Goal: Information Seeking & Learning: Learn about a topic

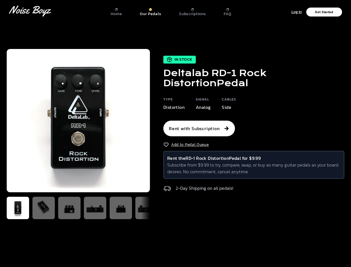
click at [219, 68] on h1 "Deltalab RD-1 Rock Distortion Pedal" at bounding box center [253, 78] width 181 height 20
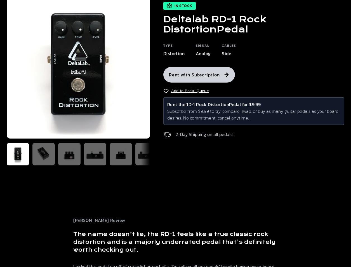
scroll to position [56, 0]
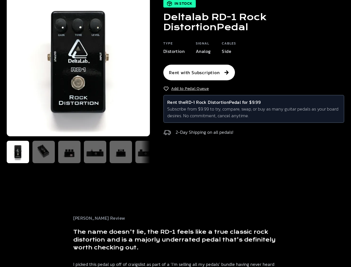
click at [173, 54] on p "Distortion" at bounding box center [173, 51] width 21 height 7
click at [198, 54] on p "Analog" at bounding box center [203, 51] width 15 height 7
click at [231, 53] on p "Side" at bounding box center [229, 51] width 14 height 7
drag, startPoint x: 229, startPoint y: 53, endPoint x: 220, endPoint y: 53, distance: 8.4
click at [220, 53] on div "Type Distortion Signal Analog Cables Side" at bounding box center [253, 48] width 181 height 16
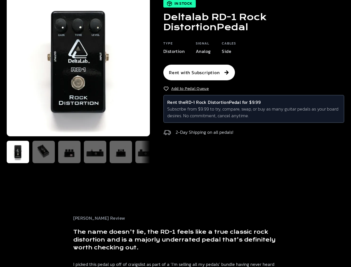
drag, startPoint x: 220, startPoint y: 53, endPoint x: 200, endPoint y: 54, distance: 21.0
click at [201, 53] on p "Analog" at bounding box center [203, 51] width 15 height 7
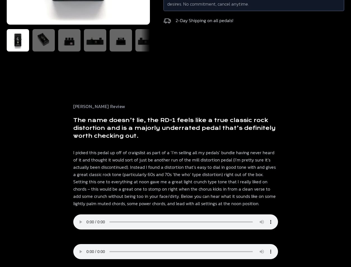
scroll to position [168, 0]
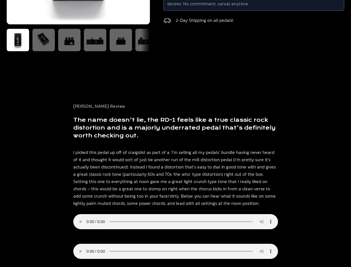
click at [118, 123] on h3 "The name doesn’t lie, the RD-1 feels like a true classic rock distortion and is…" at bounding box center [175, 127] width 205 height 23
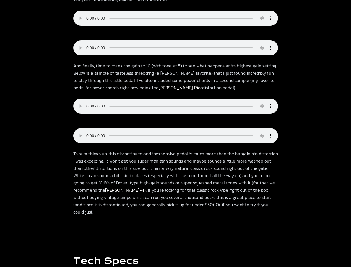
scroll to position [503, 0]
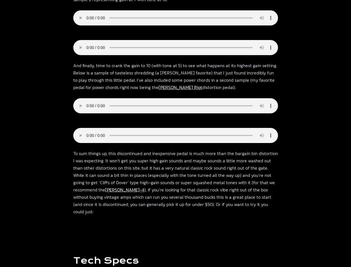
click at [211, 174] on p "To sum things up, this discontinued and inexpensive pedal is much more than the…" at bounding box center [175, 181] width 205 height 65
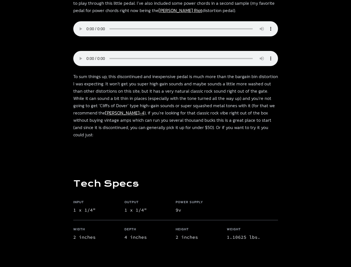
scroll to position [643, 0]
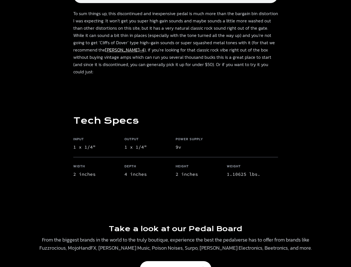
click at [181, 166] on h6 "Height" at bounding box center [195, 167] width 40 height 7
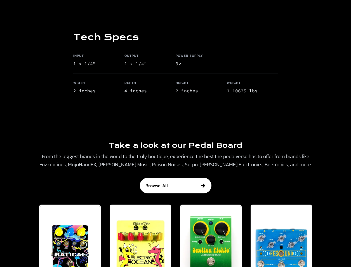
scroll to position [727, 0]
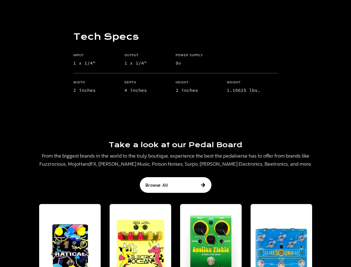
click at [132, 151] on p "From the biggest brands in the world to the truly boutique, experience the best…" at bounding box center [175, 159] width 273 height 16
click at [73, 155] on p "From the biggest brands in the world to the truly boutique, experience the best…" at bounding box center [175, 159] width 273 height 16
click at [72, 151] on p "From the biggest brands in the world to the truly boutique, experience the best…" at bounding box center [175, 159] width 273 height 16
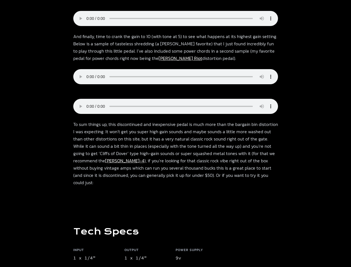
scroll to position [531, 0]
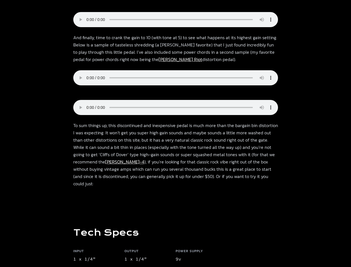
click at [81, 155] on p "To sum things up, this discontinued and inexpensive pedal is much more than the…" at bounding box center [175, 154] width 205 height 65
click at [111, 139] on p "To sum things up, this discontinued and inexpensive pedal is much more than the…" at bounding box center [175, 154] width 205 height 65
click at [96, 148] on p "To sum things up, this discontinued and inexpensive pedal is much more than the…" at bounding box center [175, 154] width 205 height 65
click at [103, 147] on p "To sum things up, this discontinued and inexpensive pedal is much more than the…" at bounding box center [175, 154] width 205 height 65
